Goal: Information Seeking & Learning: Find specific fact

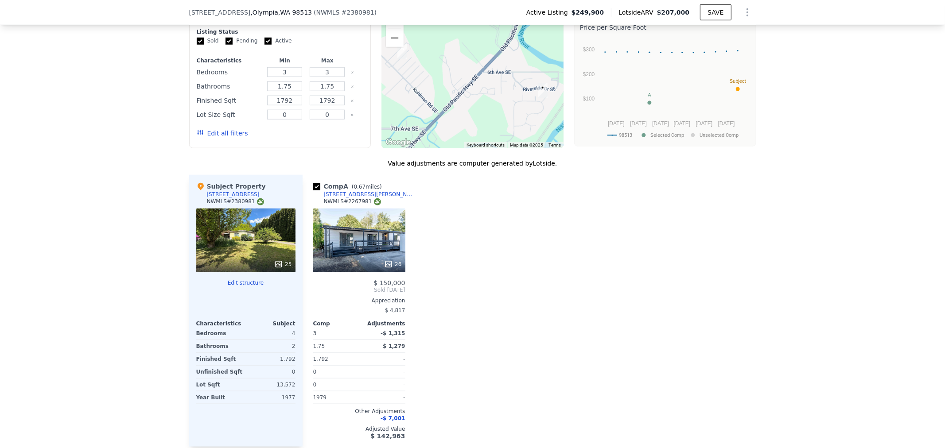
scroll to position [784, 0]
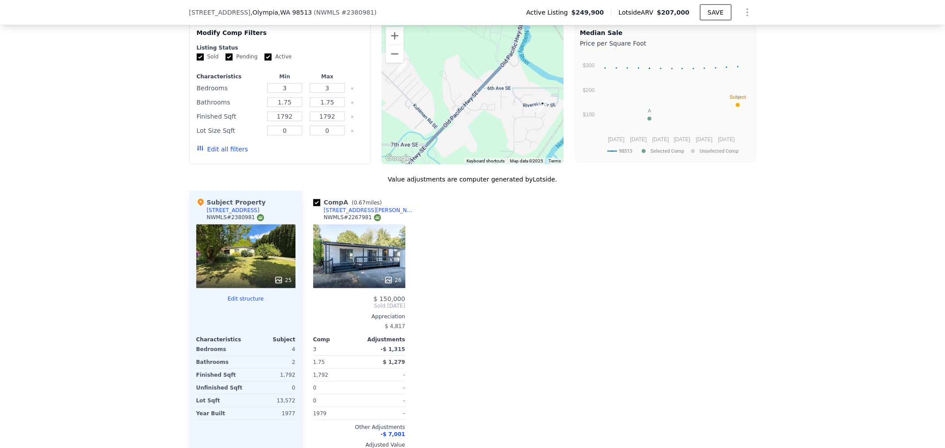
click at [219, 154] on button "Edit all filters" at bounding box center [222, 149] width 51 height 9
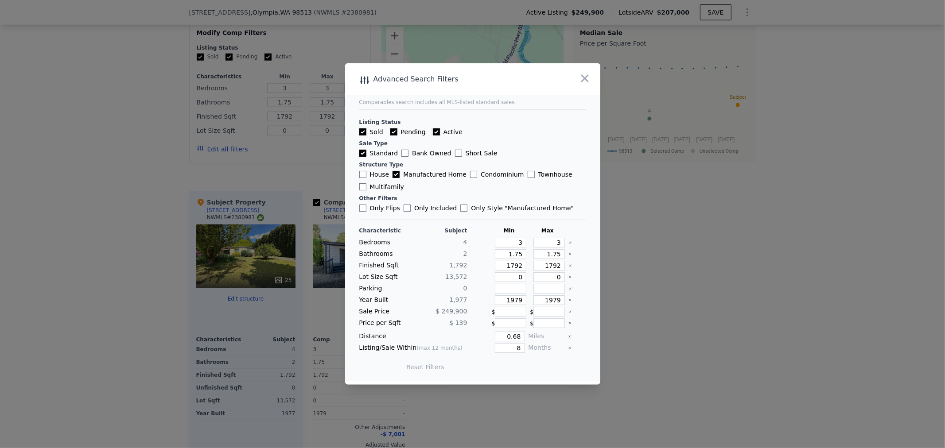
click at [433, 132] on input "Active" at bounding box center [436, 131] width 7 height 7
checkbox input "false"
click at [393, 131] on input "Pending" at bounding box center [393, 131] width 7 height 7
checkbox input "false"
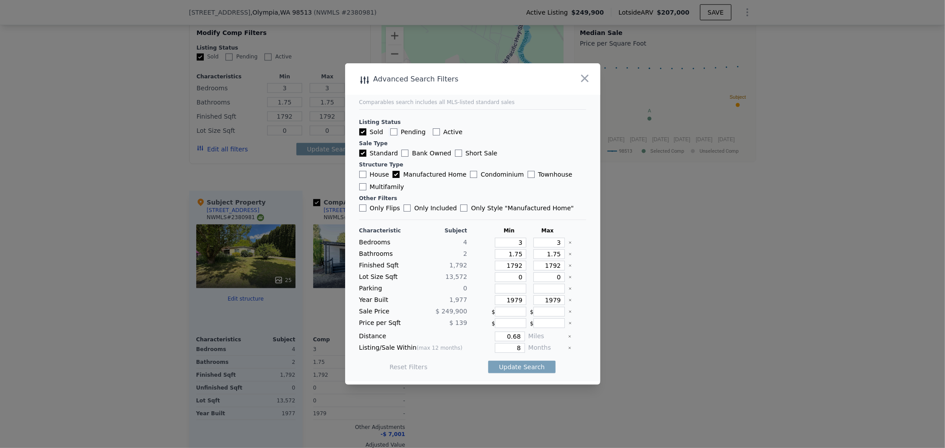
checkbox input "false"
drag, startPoint x: 538, startPoint y: 244, endPoint x: 689, endPoint y: 219, distance: 153.5
click at [685, 220] on div "​ Advanced Search Filters Comparables search includes all MLS-listed standard s…" at bounding box center [472, 224] width 945 height 448
type input "5"
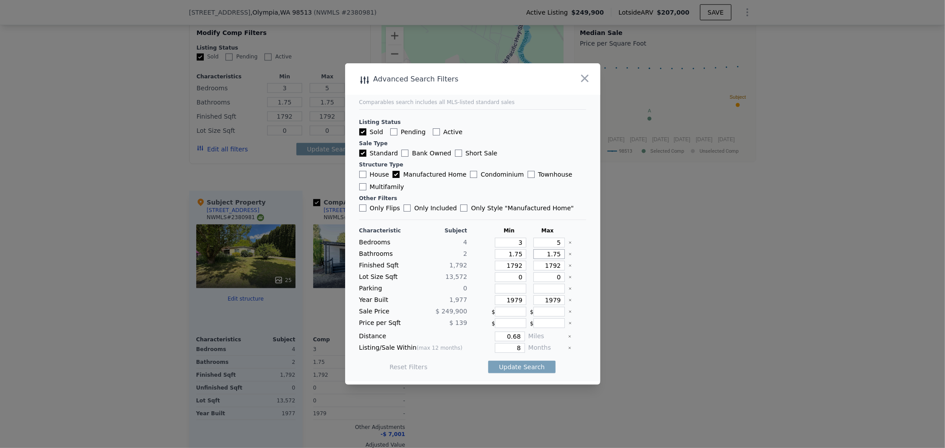
type input "3"
type input "2"
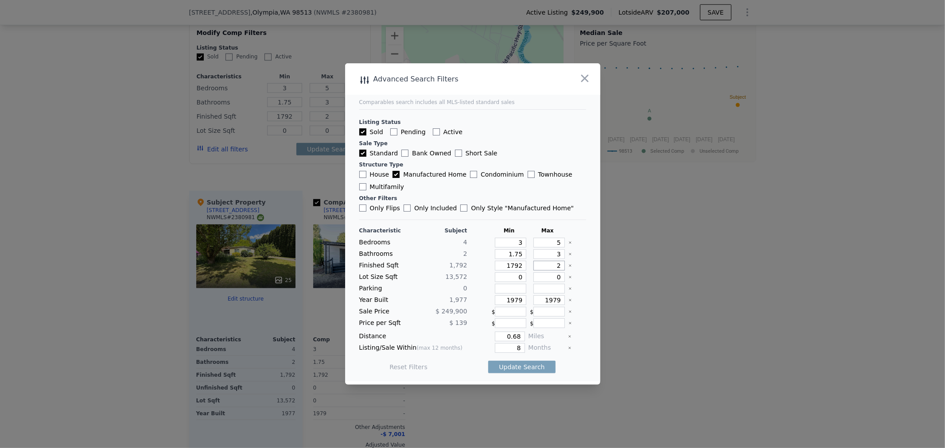
type input "21"
type input "215"
type input "2150"
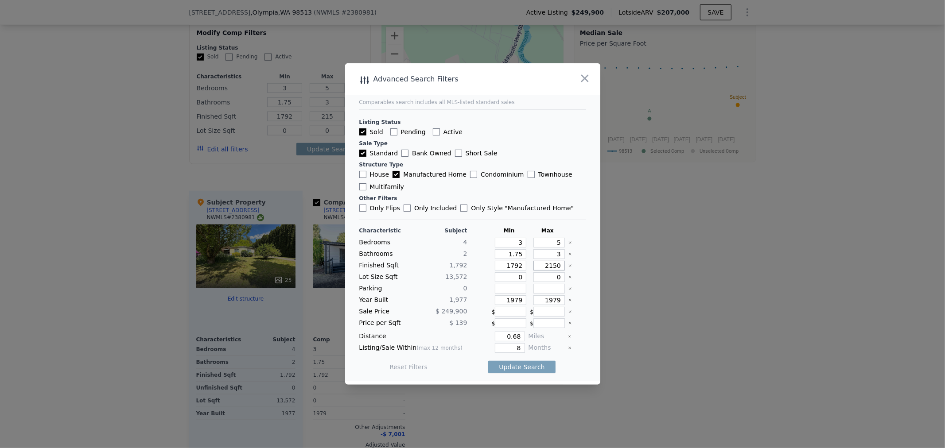
type input "2150"
type input "2000"
drag, startPoint x: 492, startPoint y: 298, endPoint x: 629, endPoint y: 269, distance: 139.7
click at [603, 277] on div "​ Advanced Search Filters Comparables search includes all MLS-listed standard s…" at bounding box center [472, 224] width 945 height 448
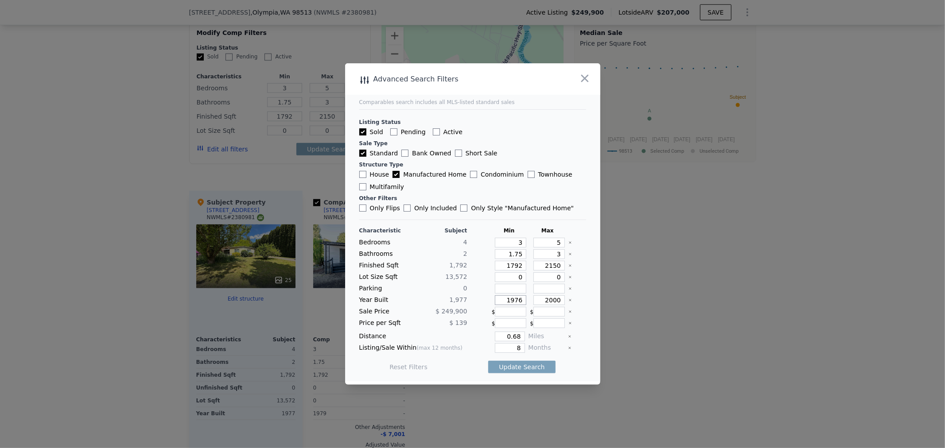
type input "1976"
click at [658, 277] on div at bounding box center [472, 224] width 945 height 448
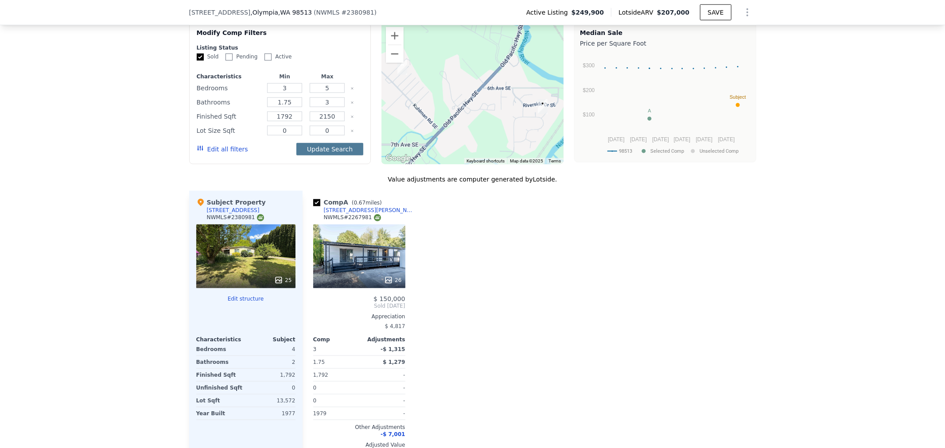
click at [317, 155] on button "Update Search" at bounding box center [329, 149] width 67 height 12
checkbox input "false"
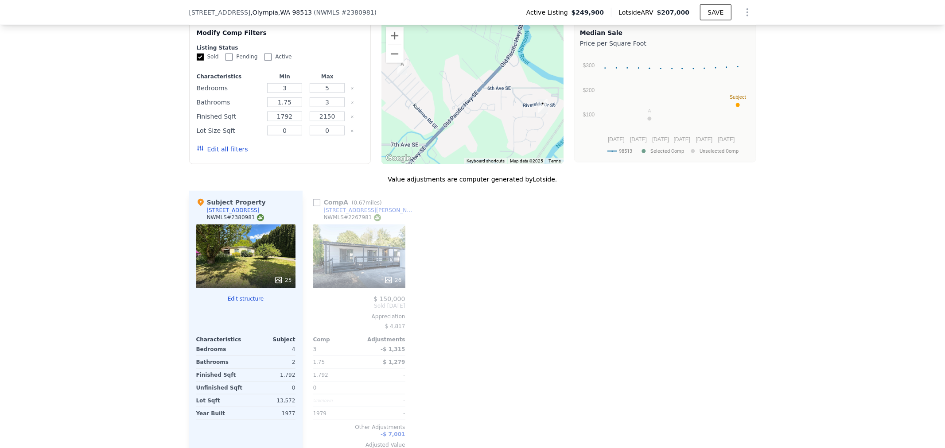
click at [229, 154] on button "Edit all filters" at bounding box center [222, 149] width 51 height 9
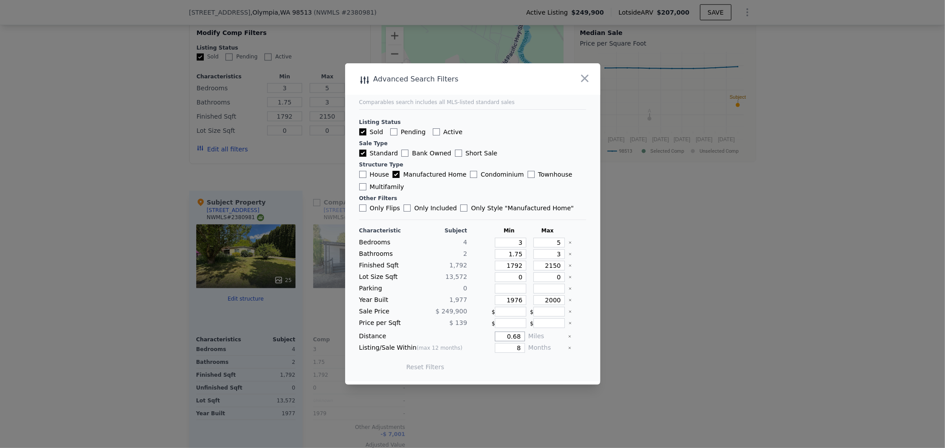
drag, startPoint x: 501, startPoint y: 340, endPoint x: 636, endPoint y: 322, distance: 136.2
click at [607, 329] on div "​ Advanced Search Filters Comparables search includes all MLS-listed standard s…" at bounding box center [472, 224] width 945 height 448
type input "0.5"
type input "6"
click at [504, 371] on button "Update Search" at bounding box center [521, 367] width 67 height 12
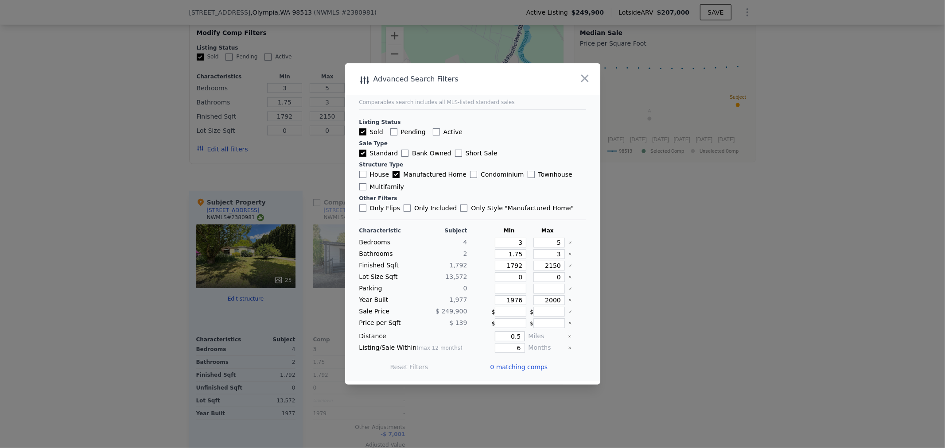
drag, startPoint x: 500, startPoint y: 339, endPoint x: 577, endPoint y: 331, distance: 77.4
click at [577, 332] on div "Distance 0.5 Miles" at bounding box center [472, 337] width 227 height 10
type input "1"
click at [517, 368] on button "Update Search" at bounding box center [521, 367] width 67 height 12
drag, startPoint x: 503, startPoint y: 348, endPoint x: 555, endPoint y: 346, distance: 52.3
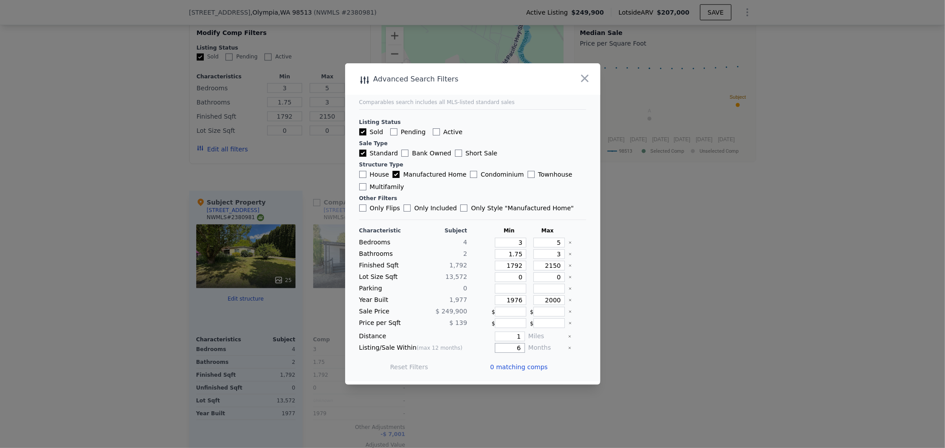
click at [543, 348] on div "Listing/Sale Within (max 12 months) 6 Months" at bounding box center [472, 348] width 227 height 10
type input "12"
click at [504, 363] on button "Update Search" at bounding box center [521, 367] width 67 height 12
click at [505, 368] on span "1 matching comp" at bounding box center [519, 367] width 54 height 9
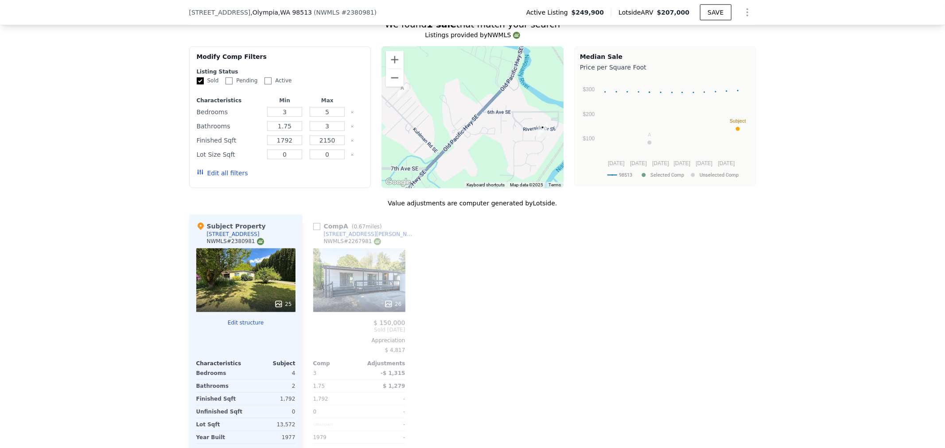
scroll to position [686, 0]
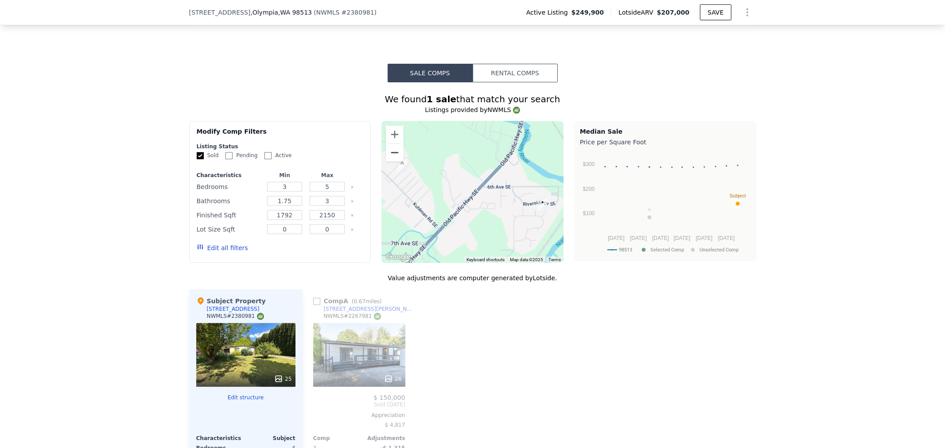
click at [393, 161] on button "Zoom out" at bounding box center [395, 153] width 18 height 18
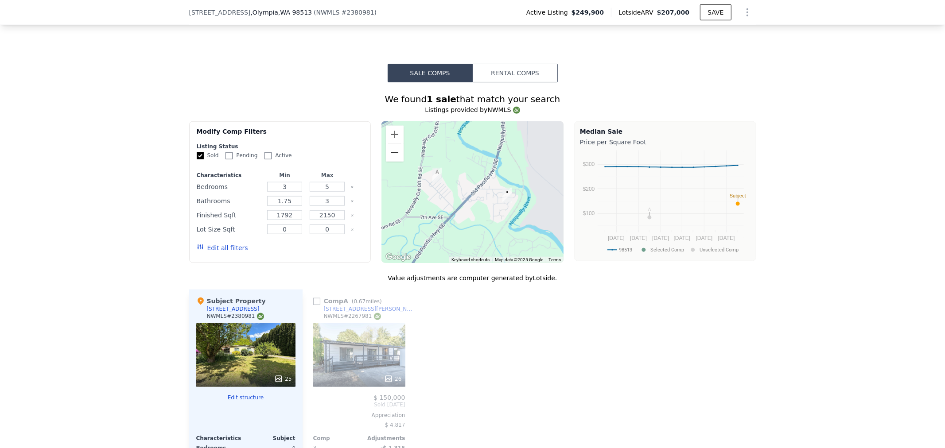
click at [393, 161] on button "Zoom out" at bounding box center [395, 153] width 18 height 18
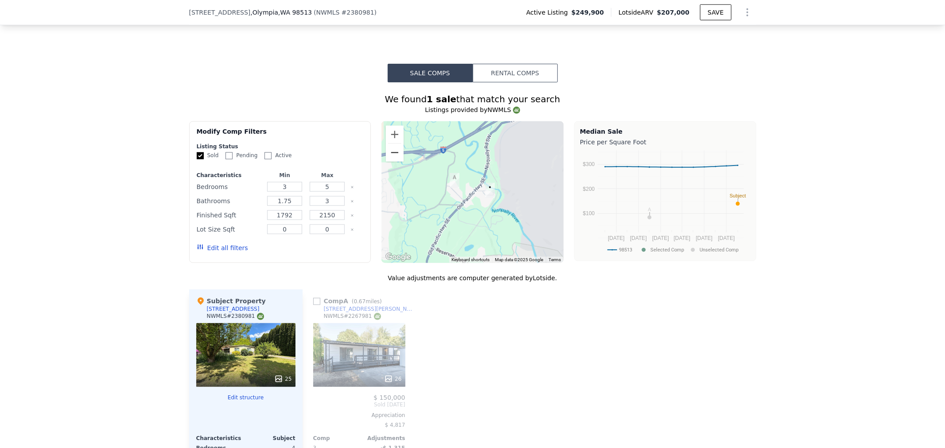
click at [393, 161] on button "Zoom out" at bounding box center [395, 153] width 18 height 18
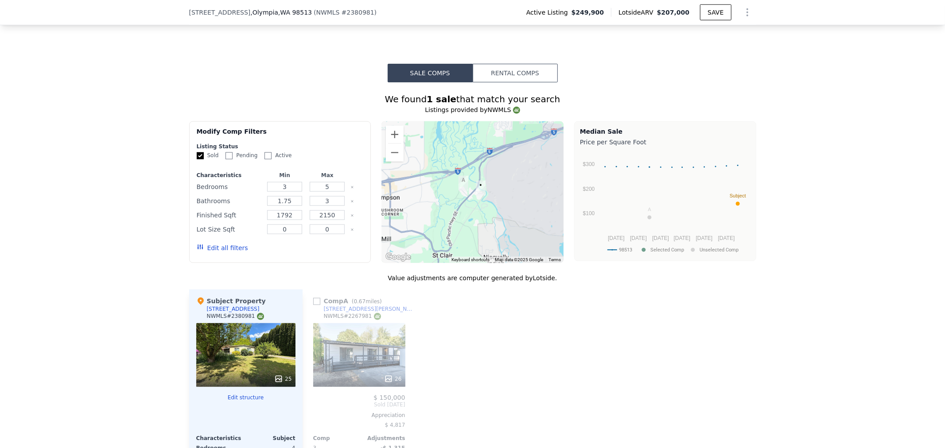
click at [134, 229] on div "We found 1 sale that match your search Listings provided by NWMLS Filters Map P…" at bounding box center [472, 329] width 945 height 495
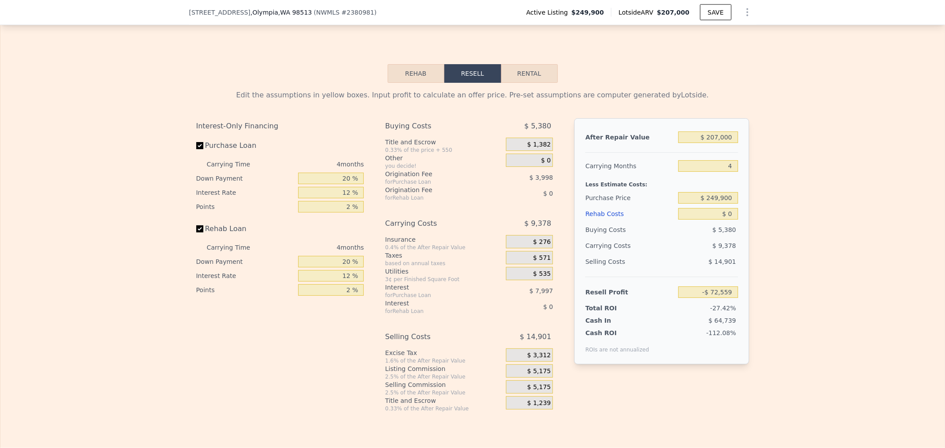
scroll to position [1276, 0]
